Goal: Check status: Check status

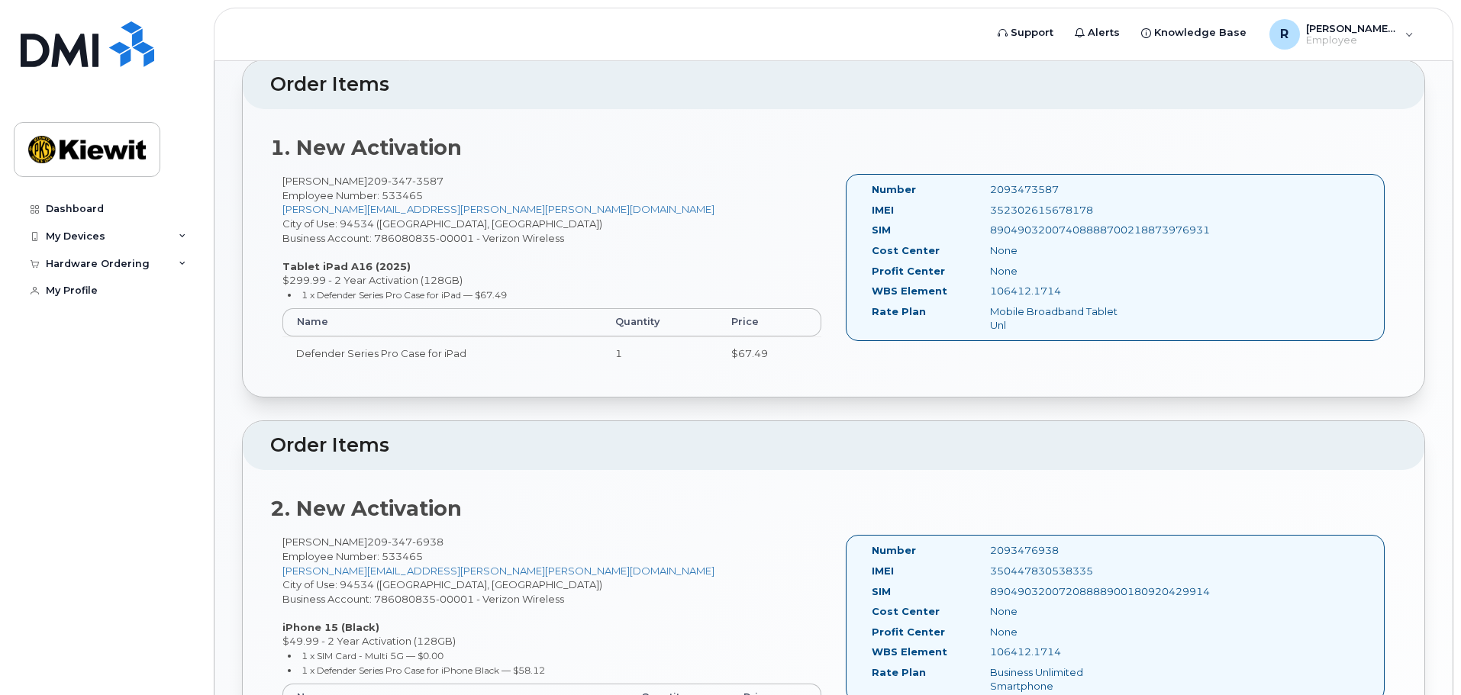
scroll to position [382, 0]
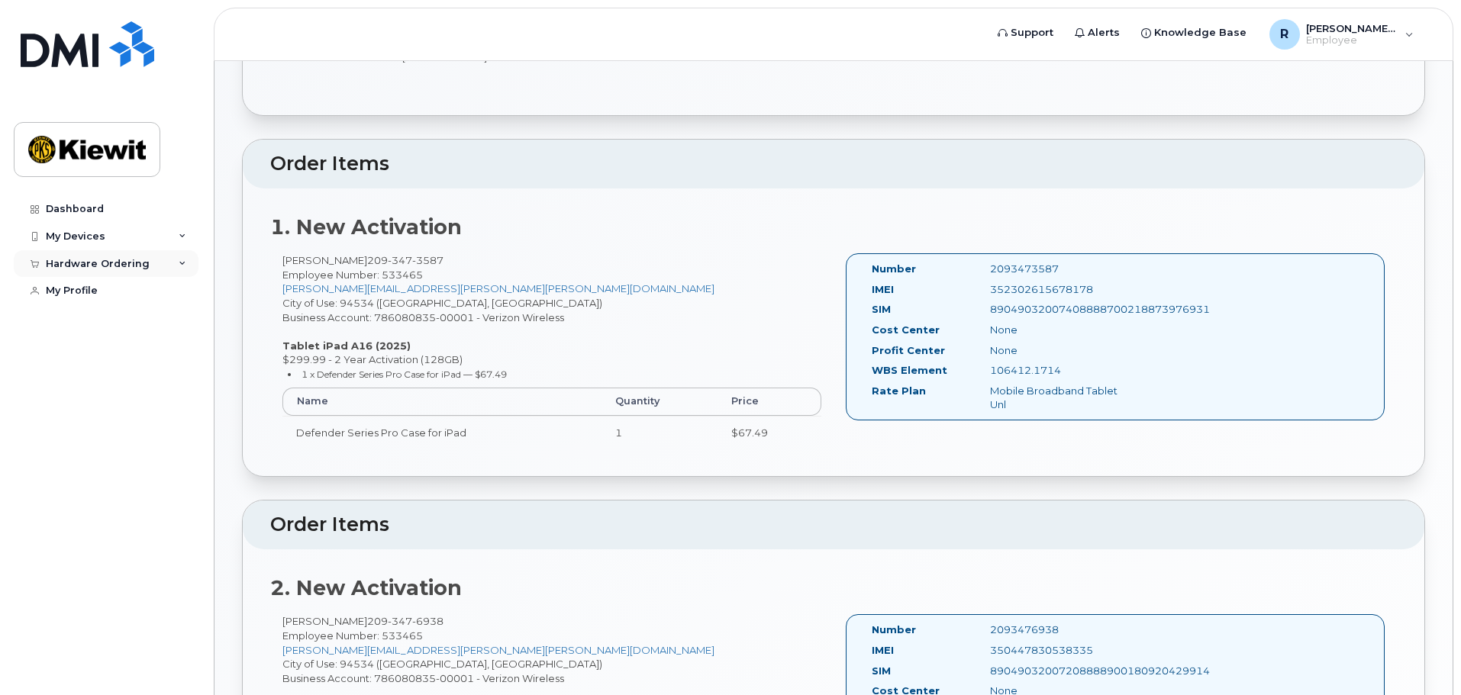
click at [187, 258] on div "Hardware Ordering" at bounding box center [106, 263] width 185 height 27
click at [102, 290] on div "My Orders" at bounding box center [80, 292] width 55 height 14
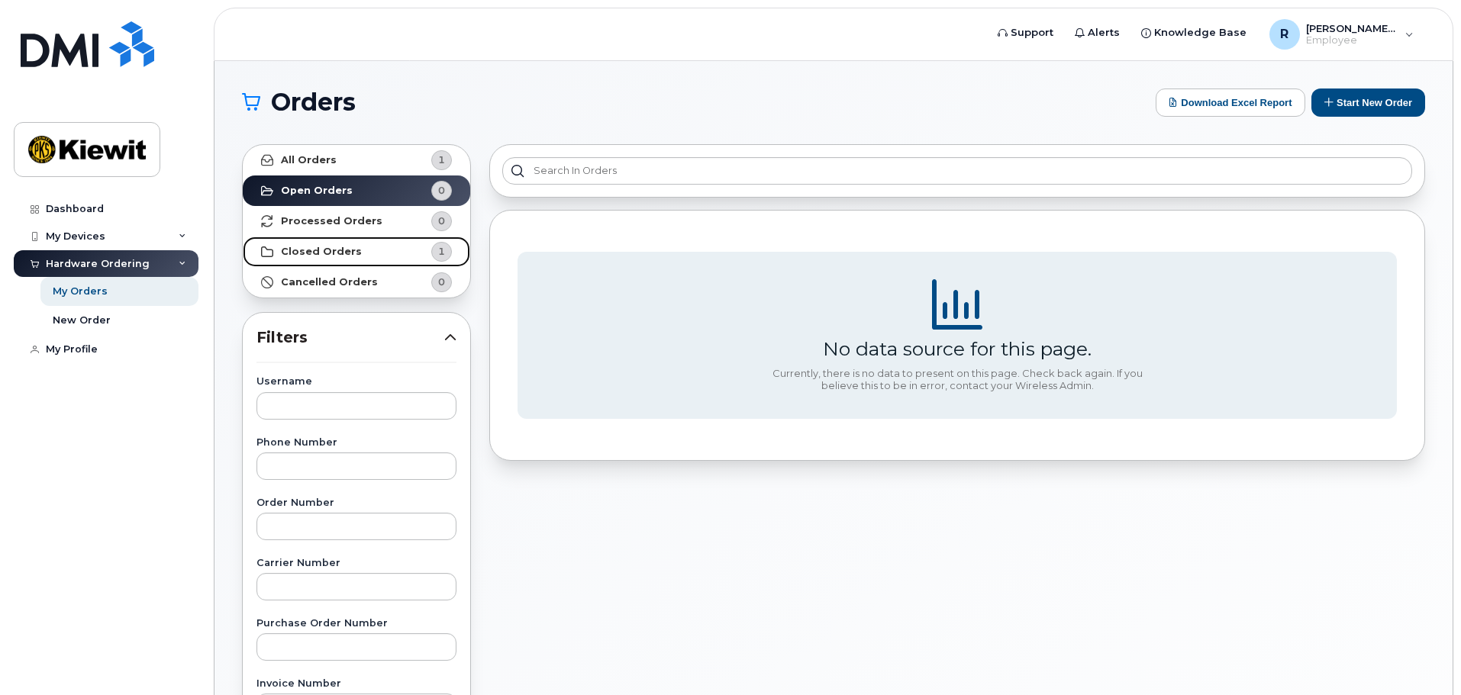
click at [403, 250] on link "Closed Orders 1" at bounding box center [356, 252] width 227 height 31
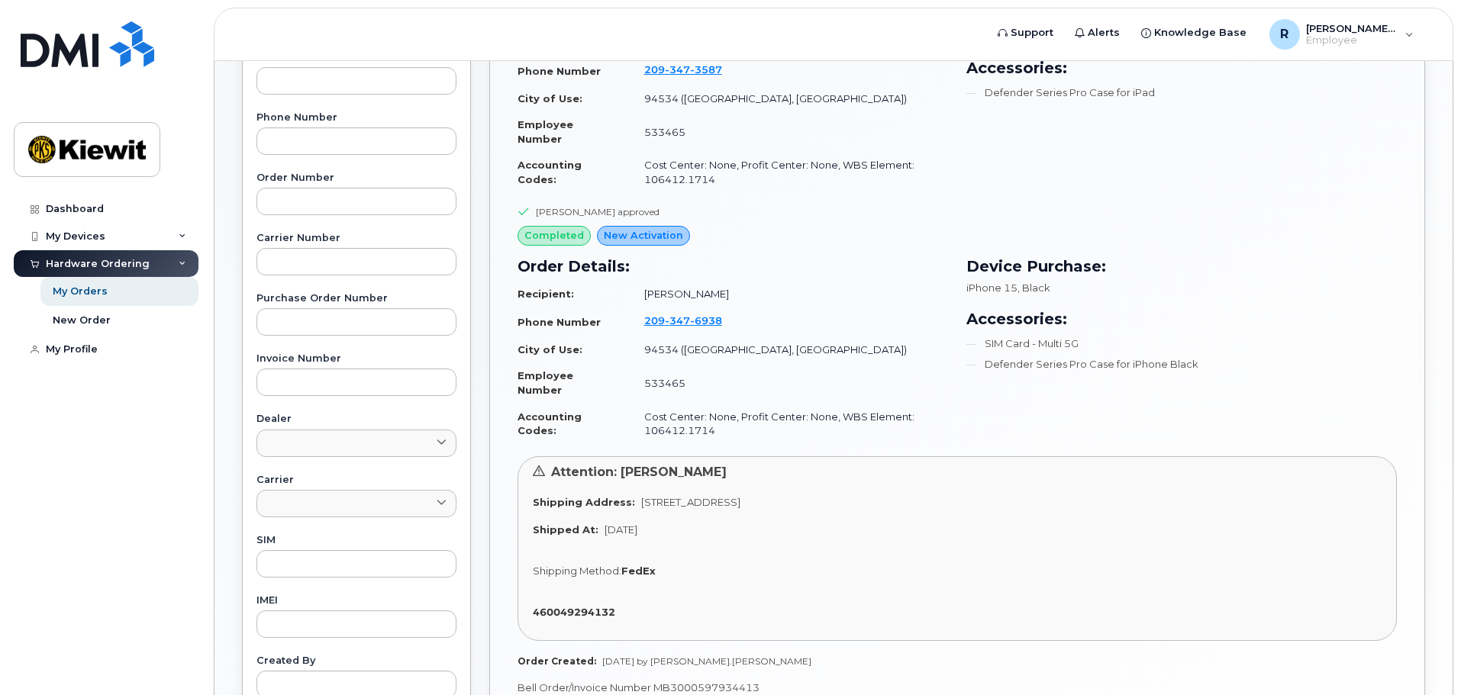
scroll to position [382, 0]
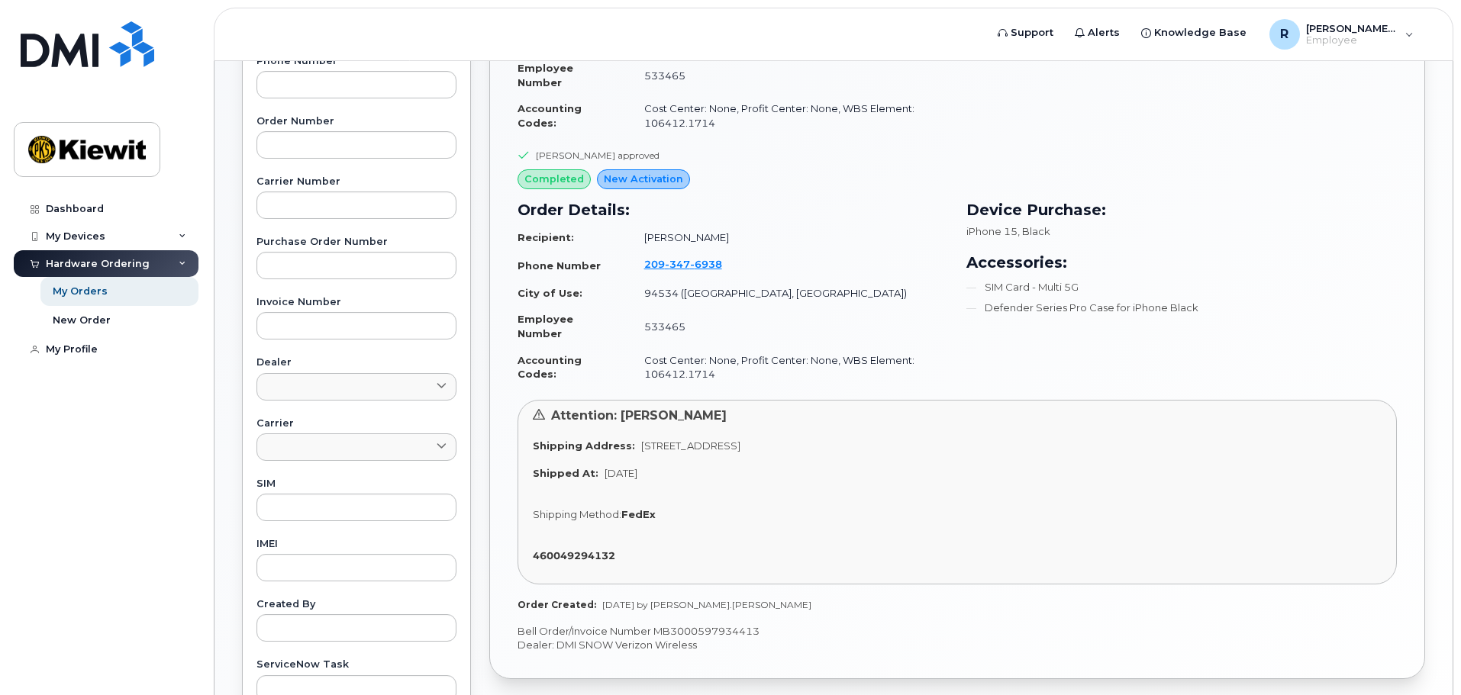
drag, startPoint x: 682, startPoint y: 507, endPoint x: 649, endPoint y: 518, distance: 34.5
click at [652, 513] on div "Attention: Ollie Edwards Shipping Address: 5001 Trailer Court Rd EL PORTAL CA 9…" at bounding box center [957, 492] width 879 height 185
click at [592, 553] on strong "460049294132" at bounding box center [574, 556] width 82 height 12
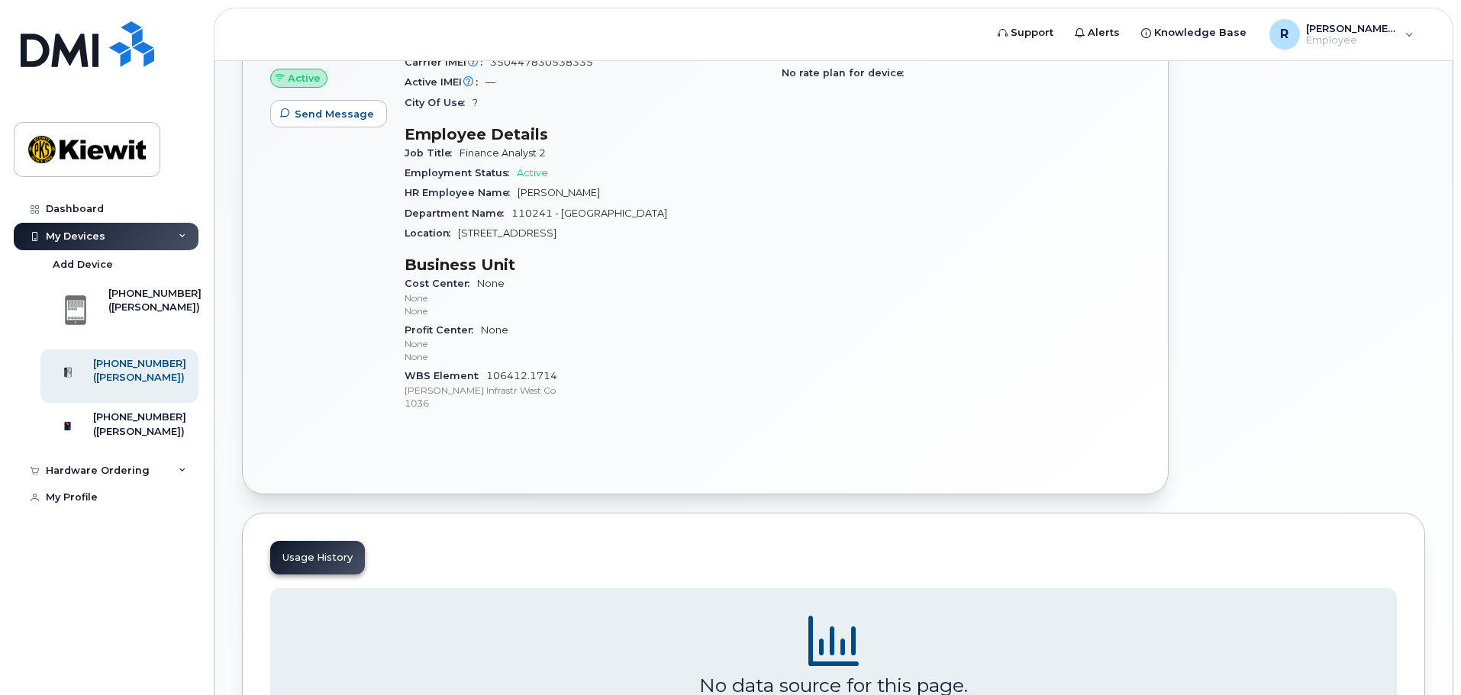
scroll to position [491, 0]
